Goal: Transaction & Acquisition: Subscribe to service/newsletter

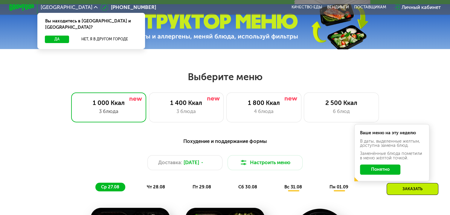
scroll to position [209, 0]
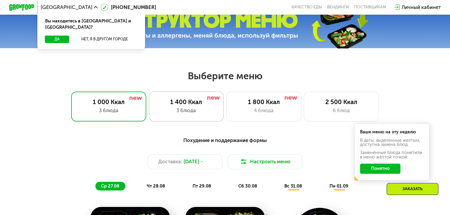
click at [207, 112] on div "3 блюда" at bounding box center [186, 110] width 62 height 7
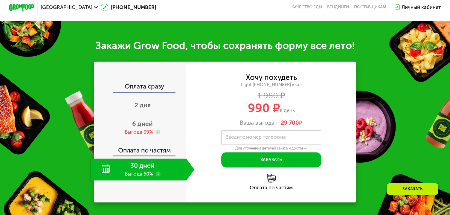
scroll to position [598, 0]
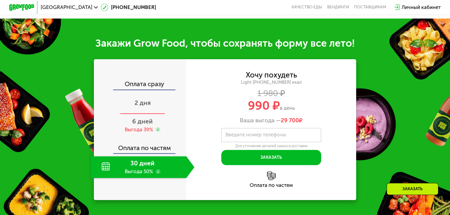
click at [142, 107] on span "2 дня" at bounding box center [143, 102] width 16 height 7
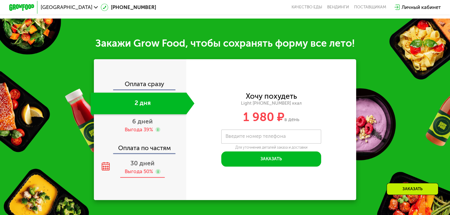
click at [145, 174] on div "30 дней Выгода 50%" at bounding box center [143, 167] width 104 height 22
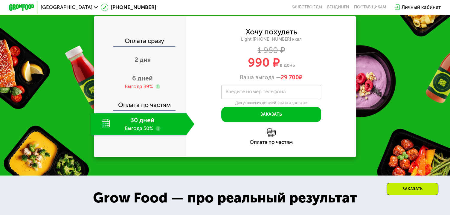
scroll to position [628, 0]
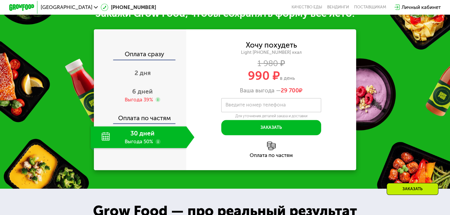
click at [157, 144] on use at bounding box center [158, 141] width 5 height 5
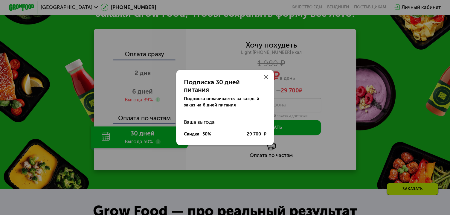
drag, startPoint x: 206, startPoint y: 130, endPoint x: 227, endPoint y: 133, distance: 21.0
click at [206, 131] on div "Скидка -50%" at bounding box center [197, 134] width 27 height 6
click at [250, 131] on div "29 700 ₽" at bounding box center [256, 134] width 19 height 6
click at [268, 79] on icon at bounding box center [266, 77] width 4 height 4
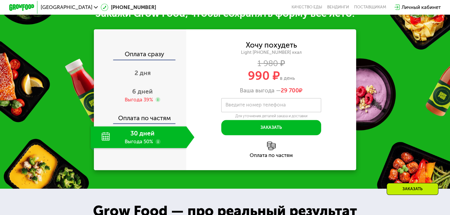
click at [206, 94] on div "Ваша выгода — 29 700 ₽" at bounding box center [271, 90] width 170 height 7
click at [213, 168] on div "Хочу похудеть Light [PHONE_NUMBER] ккал 1 980 ₽ 990 ₽ в день Ваша выгода — 29 7…" at bounding box center [271, 99] width 170 height 141
